Goal: Transaction & Acquisition: Book appointment/travel/reservation

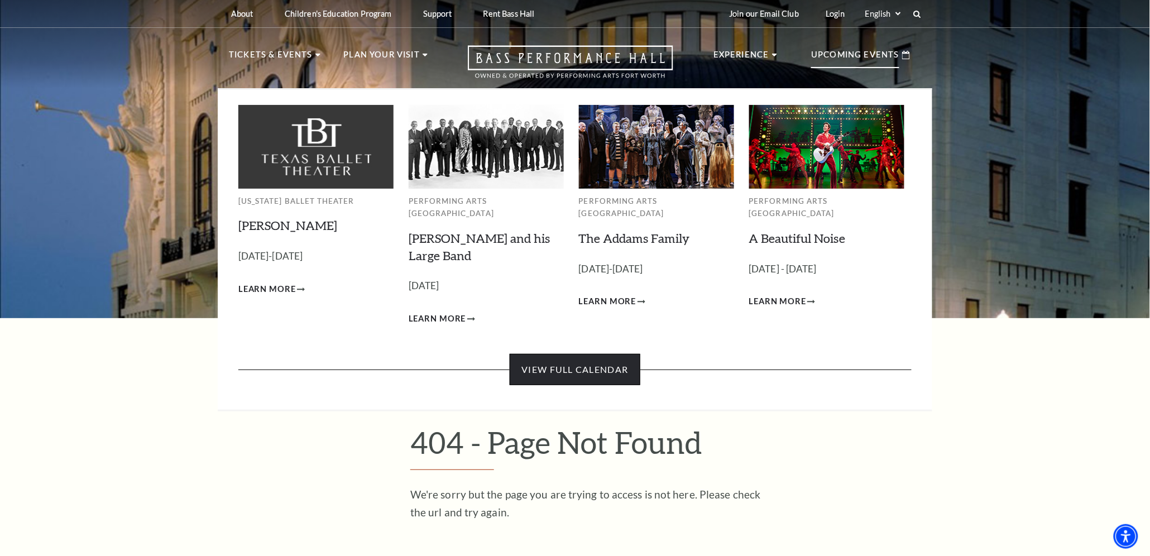
click at [598, 354] on link "View Full Calendar" at bounding box center [575, 369] width 130 height 31
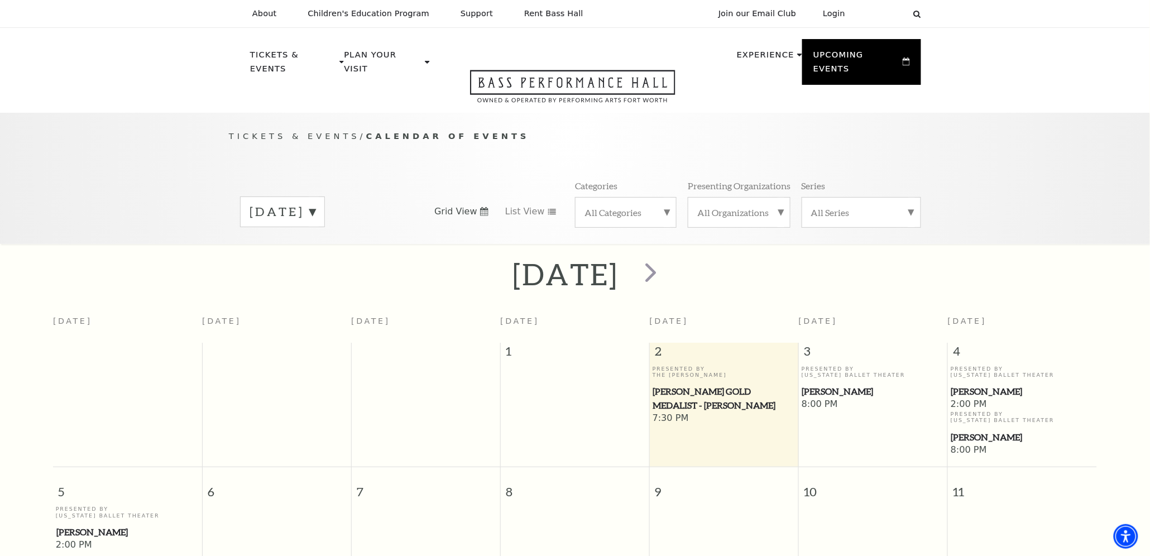
click at [315, 203] on label "October 2025" at bounding box center [283, 211] width 66 height 17
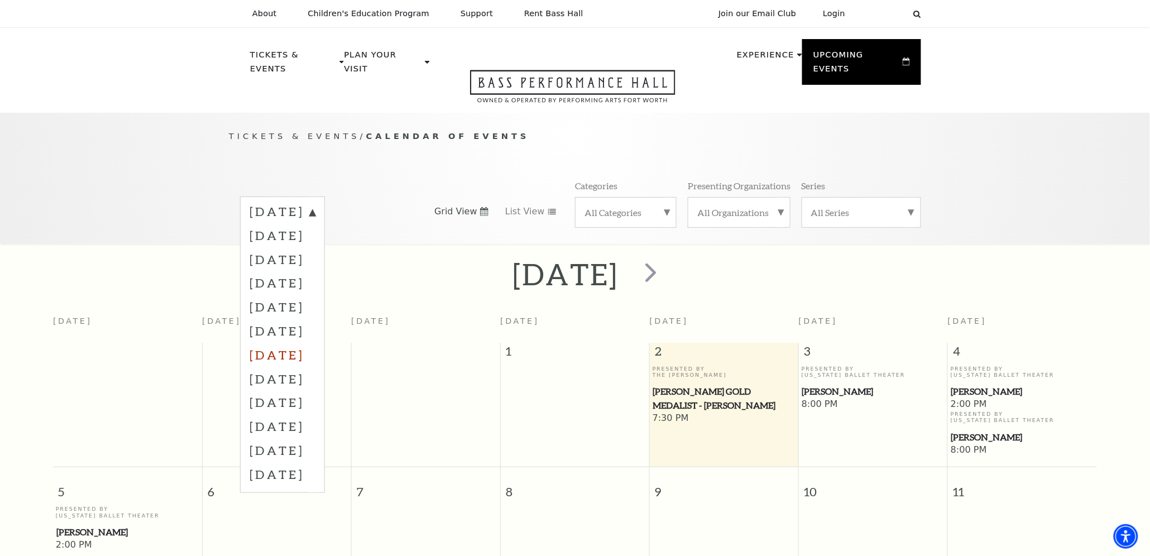
click at [285, 343] on label "April 2026" at bounding box center [283, 355] width 66 height 24
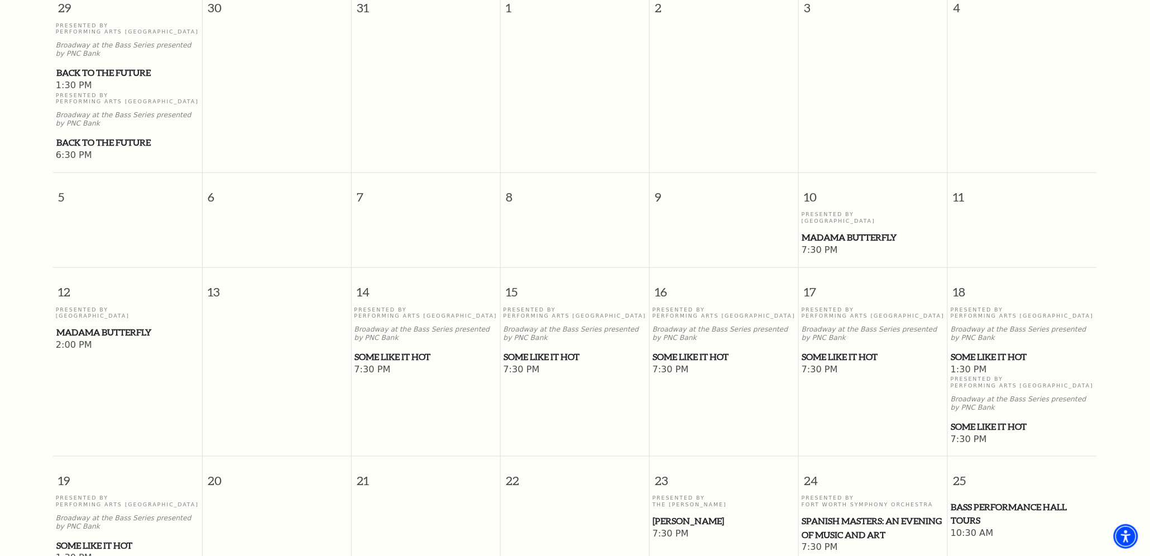
scroll to position [345, 0]
click at [403, 348] on span "Some Like It Hot" at bounding box center [426, 355] width 142 height 14
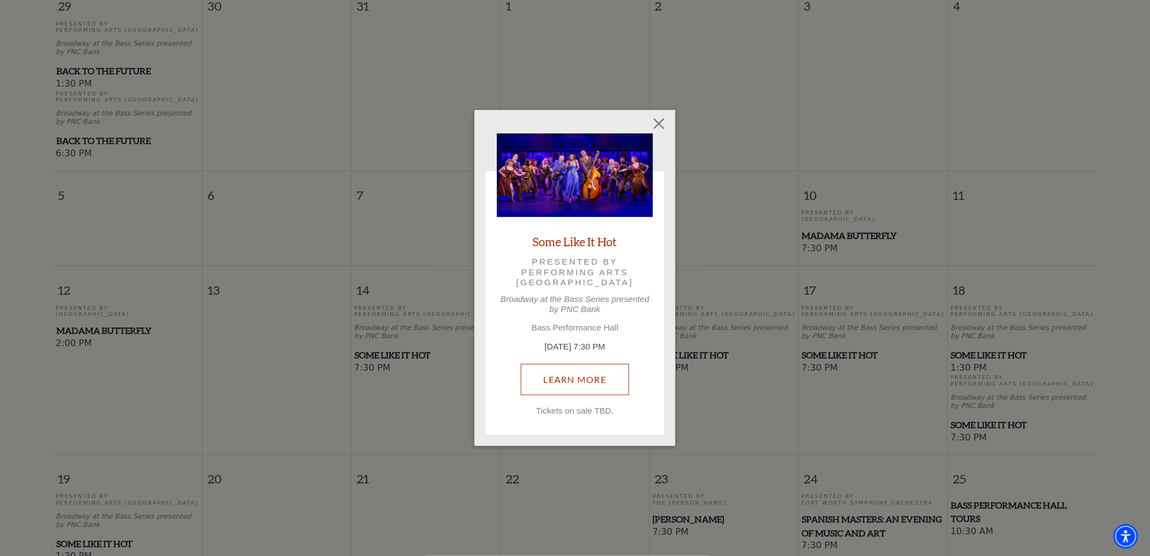
click at [573, 381] on link "Learn More" at bounding box center [575, 379] width 109 height 31
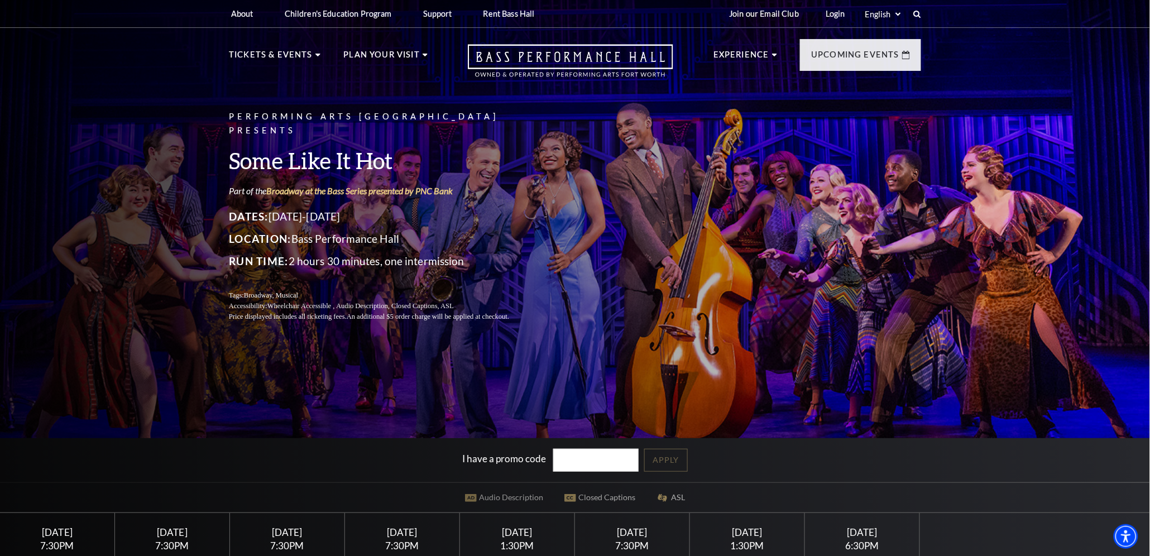
click at [536, 535] on div "Saturday April 18" at bounding box center [517, 532] width 88 height 12
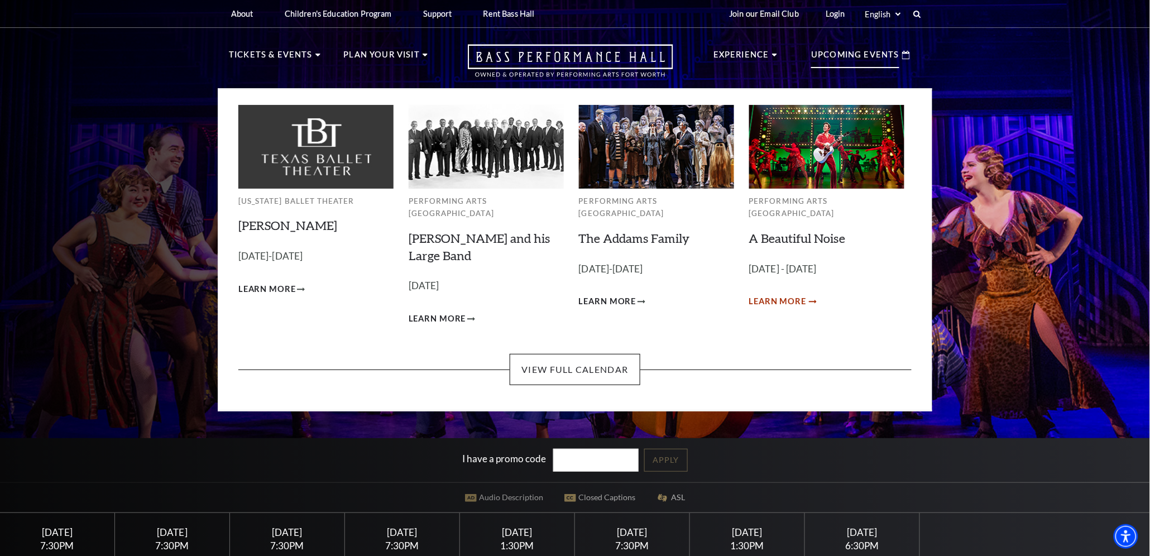
click at [788, 295] on span "Learn More" at bounding box center [777, 302] width 57 height 14
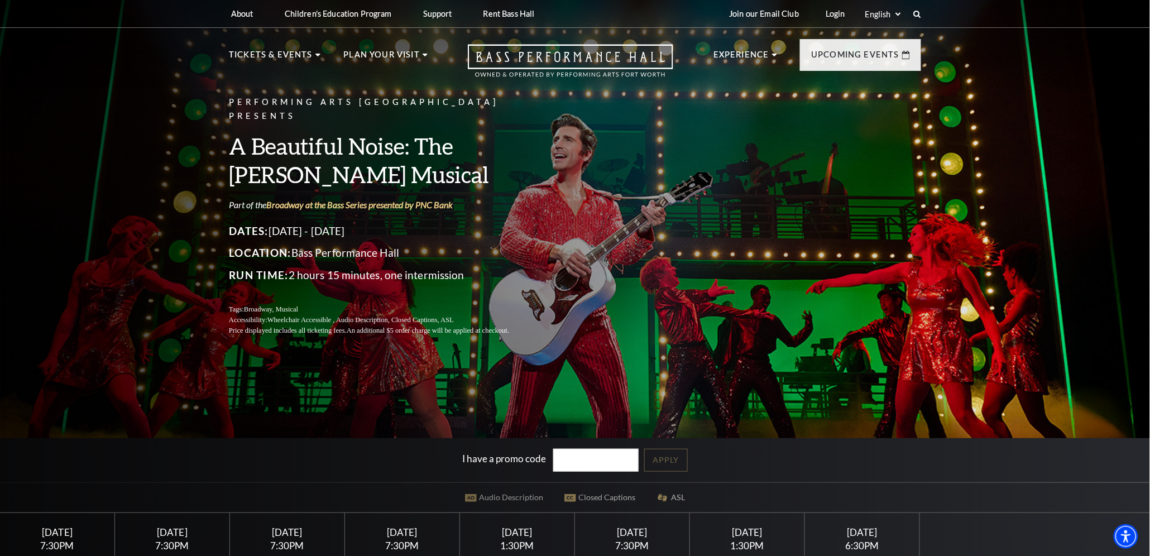
click at [634, 532] on div "[DATE]" at bounding box center [632, 532] width 88 height 12
